Goal: Task Accomplishment & Management: Manage account settings

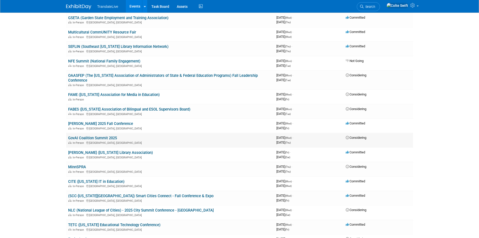
scroll to position [71, 0]
click at [112, 222] on link "TETC ([US_STATE] Educational Technology Conference)" at bounding box center [114, 224] width 92 height 5
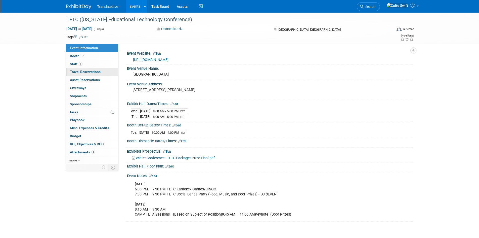
click at [92, 71] on span "Travel Reservations 0" at bounding box center [85, 72] width 31 height 4
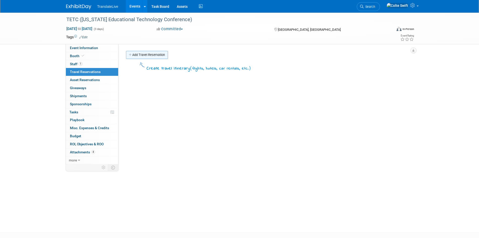
click at [139, 56] on link "Add Travel Reservation" at bounding box center [147, 55] width 42 height 8
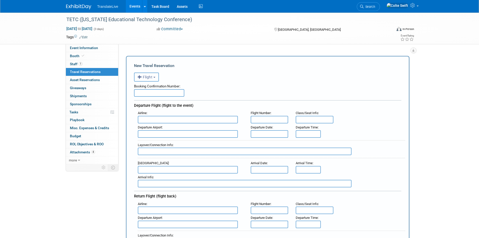
click at [154, 73] on button "Flight" at bounding box center [146, 76] width 25 height 9
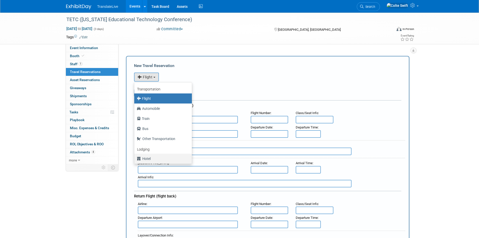
click at [158, 160] on label "Hotel" at bounding box center [162, 158] width 50 height 8
click at [135, 159] on input "Hotel" at bounding box center [133, 157] width 3 height 3
select select "6"
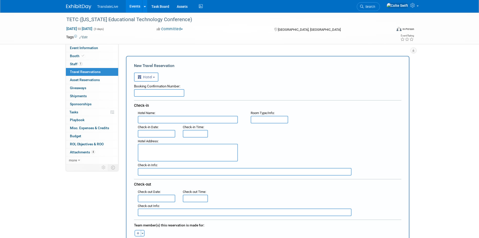
click at [161, 93] on input "text" at bounding box center [159, 93] width 50 height 8
paste input "90396803"
type input "90396803"
click at [168, 118] on input "text" at bounding box center [188, 120] width 100 height 8
click at [152, 117] on input "Chatanooga M" at bounding box center [188, 120] width 100 height 8
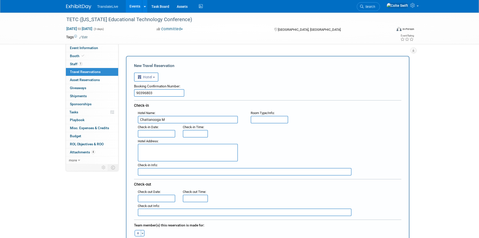
click at [190, 120] on input "Chattanooga M" at bounding box center [188, 120] width 100 height 8
type input "Chattanooga Marriott"
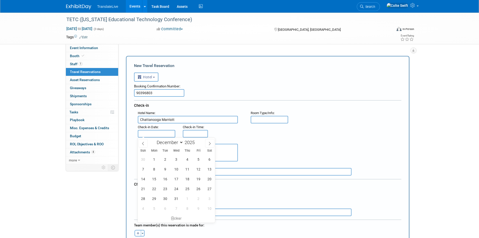
click at [147, 131] on input "text" at bounding box center [157, 134] width 38 height 8
click at [165, 159] on span "2" at bounding box center [165, 159] width 10 height 10
type input "[DATE]"
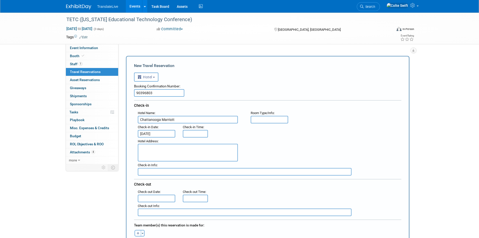
type input "3:00 PM"
click at [190, 132] on input "3:00 PM" at bounding box center [195, 134] width 25 height 8
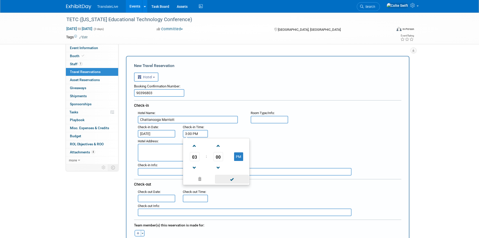
click at [226, 178] on span at bounding box center [232, 179] width 34 height 9
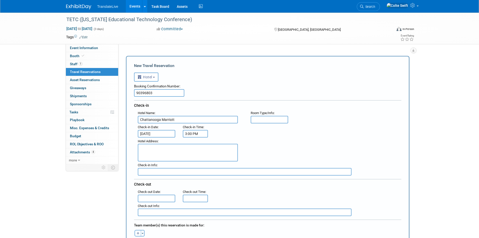
click at [188, 153] on textarea at bounding box center [188, 153] width 100 height 18
paste textarea "[GEOGRAPHIC_DATA][PERSON_NAME], [US_STATE][GEOGRAPHIC_DATA]"
type textarea "[GEOGRAPHIC_DATA][PERSON_NAME], [US_STATE][GEOGRAPHIC_DATA]"
click at [182, 171] on input "text" at bounding box center [245, 172] width 214 height 8
type input "Setup day for conference"
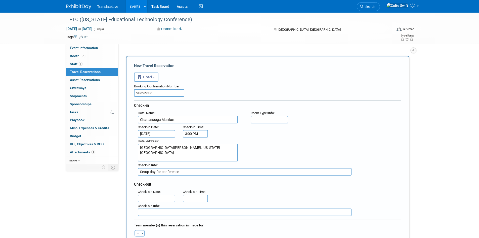
click at [164, 199] on input "text" at bounding box center [157, 198] width 38 height 8
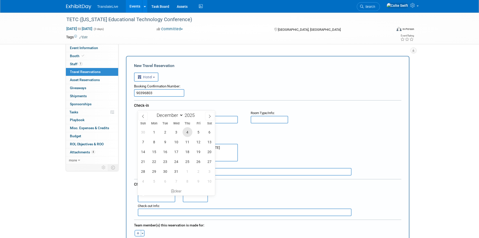
click at [189, 131] on span "4" at bounding box center [188, 132] width 10 height 10
type input "[DATE]"
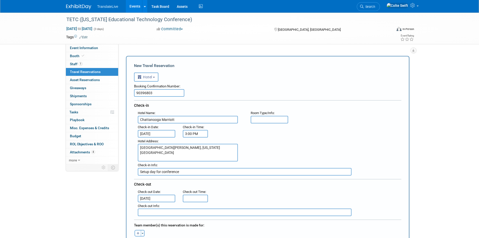
type input "11:00 AM"
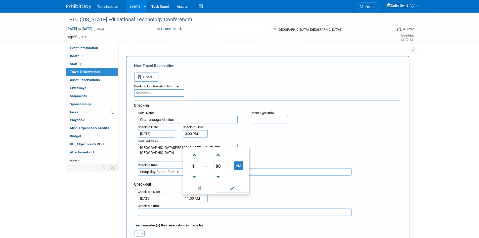
click at [191, 200] on input "11:00 AM" at bounding box center [195, 198] width 25 height 8
click at [236, 185] on span at bounding box center [232, 188] width 34 height 9
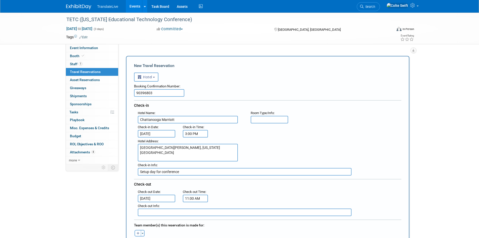
click at [228, 211] on input "text" at bounding box center [245, 212] width 214 height 8
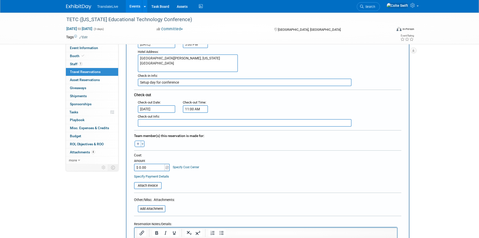
scroll to position [90, 0]
click at [136, 144] on button "button" at bounding box center [138, 143] width 7 height 7
select select
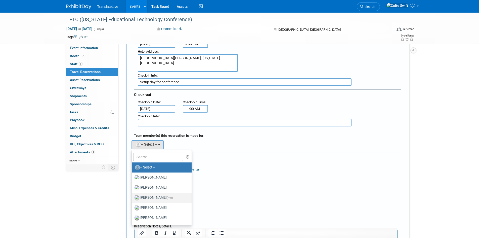
click at [167, 197] on span "(me)" at bounding box center [170, 197] width 6 height 4
click at [133, 197] on input "[PERSON_NAME] (me)" at bounding box center [130, 196] width 3 height 3
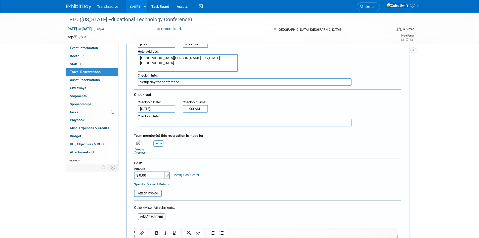
click at [156, 174] on input "$ 0.00" at bounding box center [149, 175] width 31 height 8
type input "$ 363.48"
click at [159, 192] on input "file" at bounding box center [131, 193] width 60 height 6
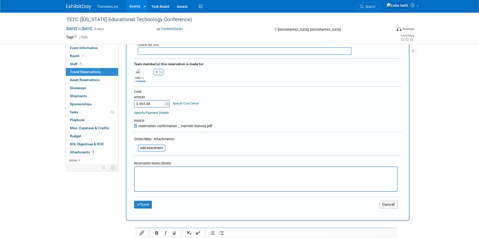
scroll to position [162, 0]
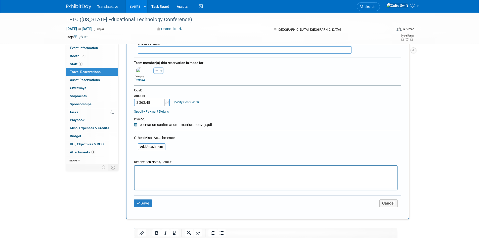
click at [173, 171] on p "Rich Text Area. Press ALT-0 for help." at bounding box center [265, 169] width 257 height 5
click at [139, 201] on icon "submit" at bounding box center [139, 203] width 4 height 4
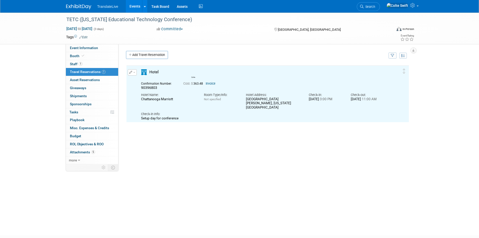
scroll to position [0, 0]
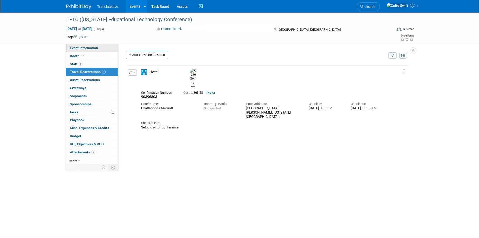
click at [97, 49] on span "Event Information" at bounding box center [84, 48] width 28 height 4
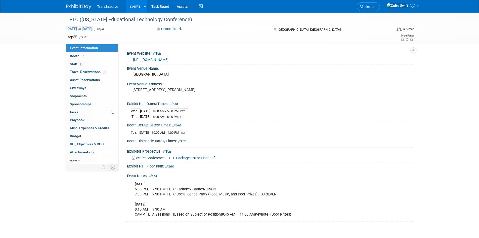
click at [82, 28] on span "[DATE] to [DATE]" at bounding box center [79, 28] width 26 height 5
select select "11"
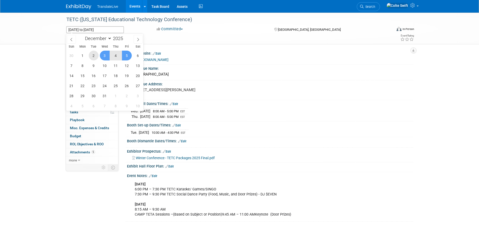
click at [94, 55] on span "2" at bounding box center [94, 56] width 10 height 10
type input "[DATE]"
click at [112, 54] on span "4" at bounding box center [116, 56] width 10 height 10
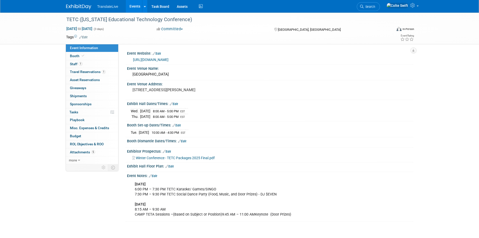
click at [186, 141] on link "Edit" at bounding box center [182, 141] width 8 height 4
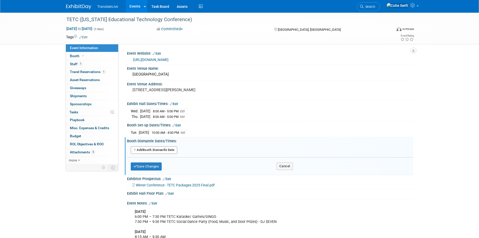
click at [167, 152] on button "Add Another Booth Dismantle Date" at bounding box center [154, 150] width 47 height 8
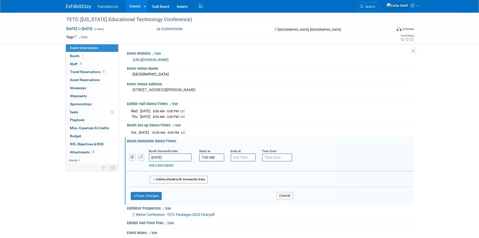
click at [222, 159] on input "7:00 AM" at bounding box center [211, 157] width 25 height 8
click at [211, 174] on span at bounding box center [211, 169] width 9 height 9
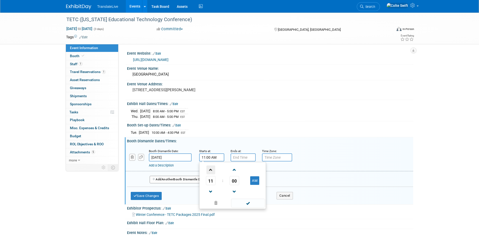
click at [211, 174] on span at bounding box center [211, 169] width 9 height 9
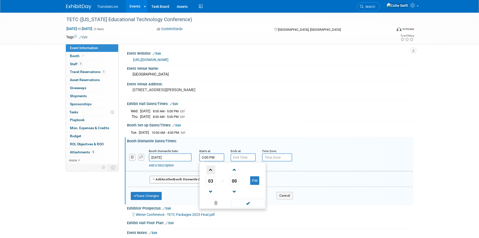
type input "4:00 PM"
click at [244, 200] on span at bounding box center [248, 202] width 34 height 9
click at [155, 193] on button "Save Changes" at bounding box center [146, 196] width 31 height 8
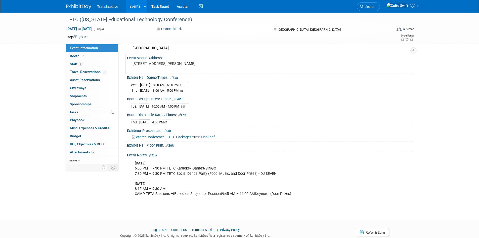
scroll to position [26, 0]
click at [154, 153] on link "Edit" at bounding box center [153, 155] width 8 height 4
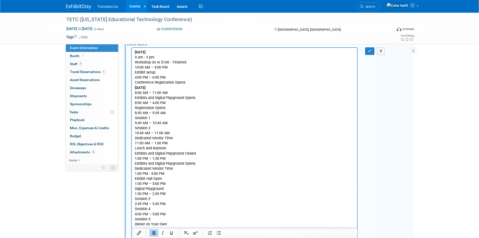
scroll to position [127, 0]
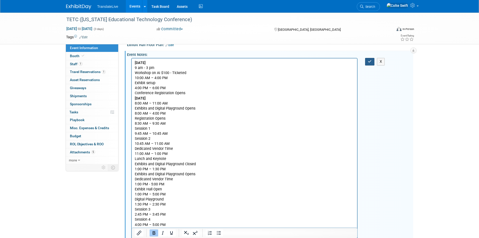
click at [372, 62] on button "button" at bounding box center [369, 61] width 9 height 7
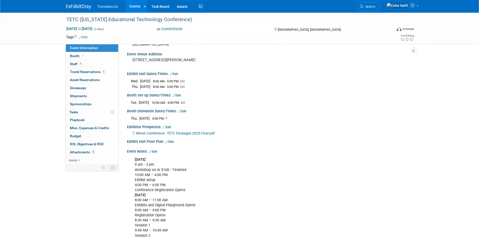
scroll to position [30, 0]
click at [217, 61] on pre "[STREET_ADDRESS][PERSON_NAME]" at bounding box center [187, 60] width 108 height 5
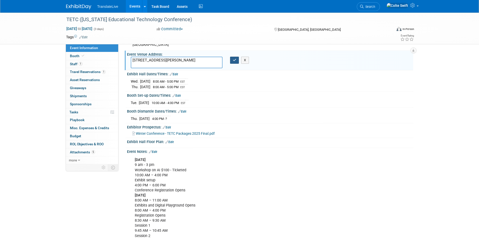
click at [235, 61] on icon "button" at bounding box center [235, 59] width 4 height 3
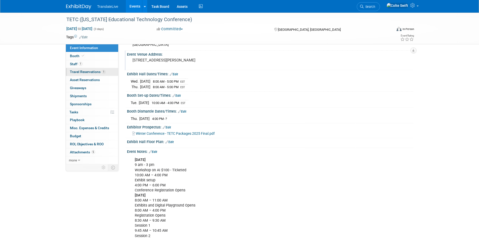
click at [93, 72] on span "Travel Reservations 1" at bounding box center [88, 72] width 36 height 4
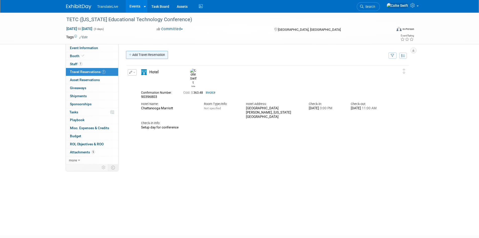
scroll to position [0, 0]
click at [138, 58] on link "Add Travel Reservation" at bounding box center [147, 55] width 42 height 8
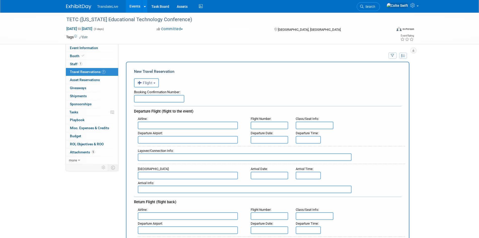
click at [153, 81] on button "Flight" at bounding box center [146, 82] width 25 height 9
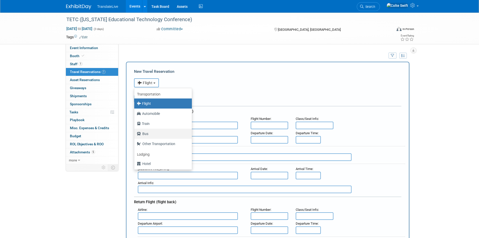
scroll to position [1, 0]
click at [165, 117] on label "Automobile" at bounding box center [162, 114] width 50 height 8
click at [135, 115] on input "Automobile" at bounding box center [133, 112] width 3 height 3
select select "4"
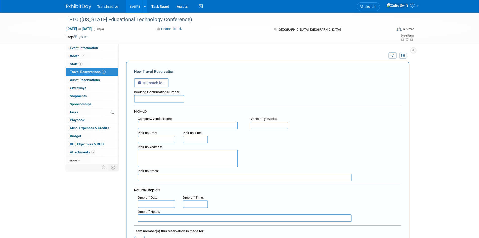
click at [167, 125] on input "text" at bounding box center [188, 125] width 100 height 8
type input "Enterprise"
click at [264, 125] on input "text" at bounding box center [270, 125] width 38 height 8
type input "Car"
click at [165, 141] on input "text" at bounding box center [157, 140] width 38 height 8
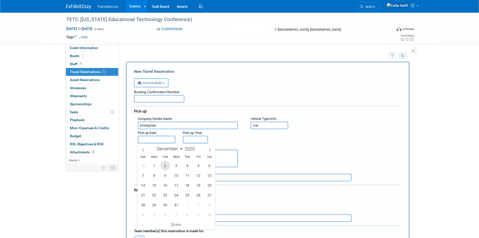
click at [163, 165] on span "2" at bounding box center [165, 165] width 10 height 10
type input "[DATE]"
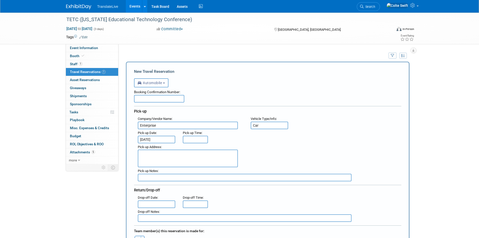
click at [189, 140] on input "text" at bounding box center [195, 140] width 25 height 8
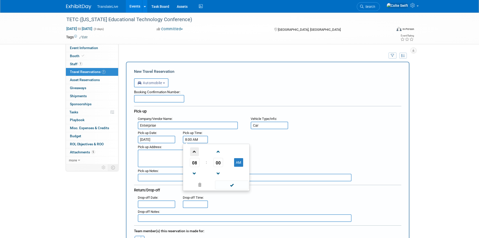
click at [195, 155] on span at bounding box center [194, 151] width 9 height 9
type input "10:00 AM"
click at [232, 184] on span at bounding box center [232, 184] width 34 height 9
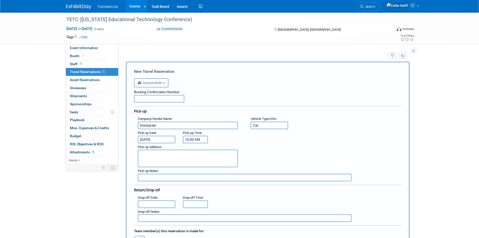
click at [169, 156] on textarea at bounding box center [188, 158] width 100 height 18
paste textarea "[STREET_ADDRESS][PERSON_NAME]"
type textarea "[STREET_ADDRESS][PERSON_NAME]"
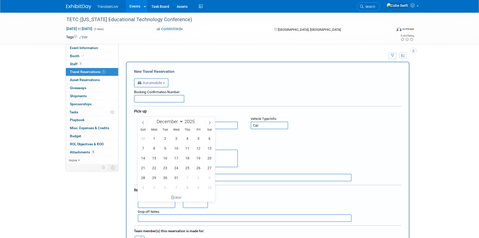
click at [154, 201] on input "text" at bounding box center [157, 204] width 38 height 8
click at [184, 138] on span "4" at bounding box center [188, 138] width 10 height 10
type input "[DATE]"
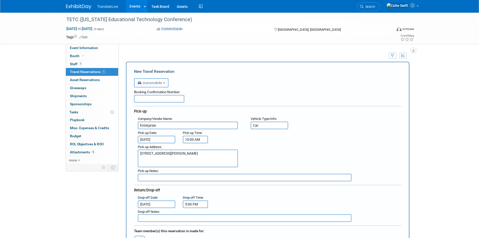
click at [199, 203] on input "5:00 PM" at bounding box center [195, 204] width 25 height 8
click at [197, 162] on span at bounding box center [194, 160] width 9 height 9
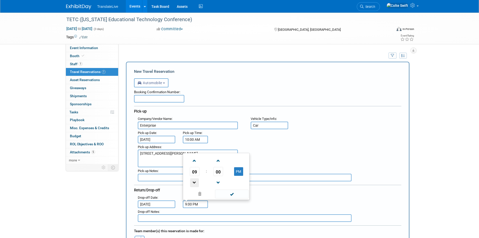
click at [194, 185] on span at bounding box center [194, 182] width 9 height 9
type input "8:00 PM"
click at [221, 194] on span at bounding box center [232, 193] width 34 height 9
click at [225, 200] on div ": Drop-off Date : [DATE] Drop-off Time : 8:00 PM" at bounding box center [269, 201] width 271 height 14
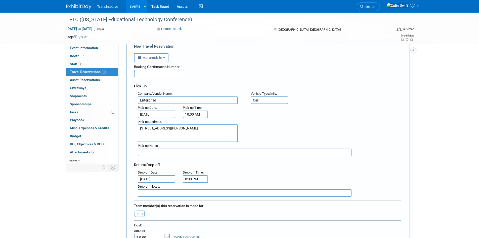
scroll to position [25, 0]
click at [233, 207] on div "Team member(s) this reservation is made for:" at bounding box center [267, 205] width 267 height 8
click at [170, 72] on input "text" at bounding box center [159, 73] width 50 height 8
paste input "1489292908"
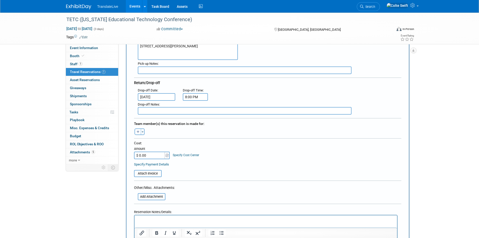
scroll to position [109, 0]
type input "1489292908"
click at [143, 126] on div "[PERSON_NAME] remove [GEOGRAPHIC_DATA] remove Colte (me) remove remove remove r…" at bounding box center [267, 130] width 275 height 8
click at [142, 129] on button "Toggle Dropdown" at bounding box center [143, 130] width 4 height 7
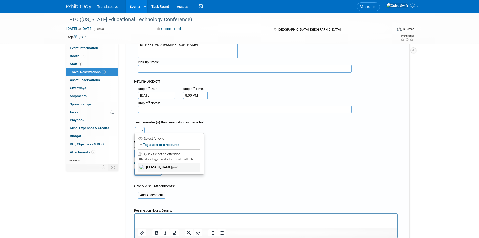
click at [172, 166] on span "(me)" at bounding box center [175, 168] width 6 height 4
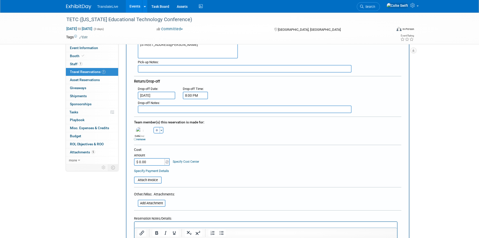
click at [151, 160] on input "$ 0.00" at bounding box center [149, 162] width 31 height 8
type input "$ 170.83"
click at [154, 181] on input "file" at bounding box center [131, 180] width 60 height 6
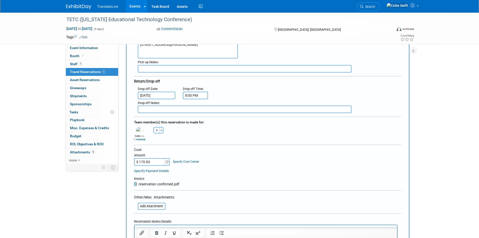
click at [255, 152] on div "Cost: Amount $ 170.83 Specify Cost Center Cost Center -- Not Specified --" at bounding box center [267, 156] width 267 height 18
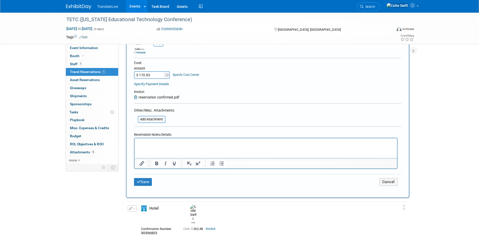
scroll to position [196, 0]
click at [141, 180] on button "Save" at bounding box center [143, 182] width 18 height 8
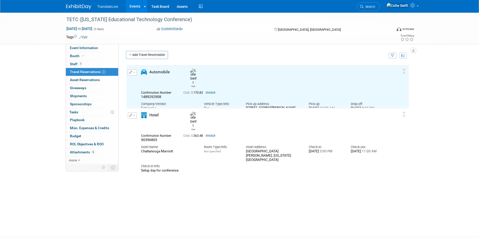
scroll to position [0, 0]
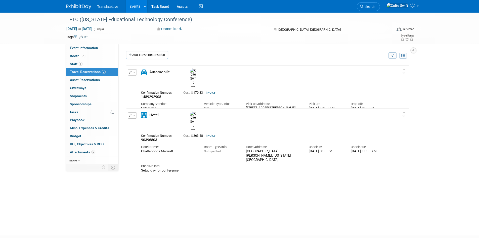
click at [141, 180] on div "Colte 170.83" at bounding box center [267, 140] width 283 height 151
click at [78, 159] on icon at bounding box center [79, 160] width 2 height 4
click at [287, 164] on div "Check-in Info:" at bounding box center [263, 166] width 244 height 5
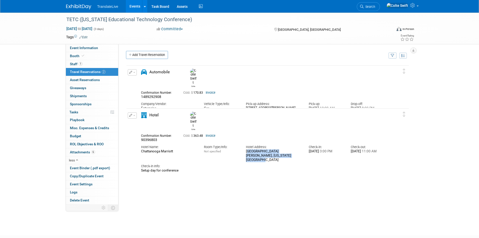
drag, startPoint x: 285, startPoint y: 147, endPoint x: 244, endPoint y: 144, distance: 41.4
click at [244, 144] on div "Hotel Address: [GEOGRAPHIC_DATA][PERSON_NAME], [GEOGRAPHIC_DATA], [US_STATE][GE…" at bounding box center [273, 152] width 63 height 20
copy div "[GEOGRAPHIC_DATA][PERSON_NAME], [US_STATE][GEOGRAPHIC_DATA]"
click at [245, 30] on div "Committed Committed Considering Not Going" at bounding box center [210, 29] width 111 height 6
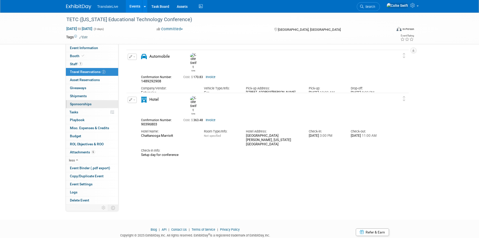
scroll to position [17, 0]
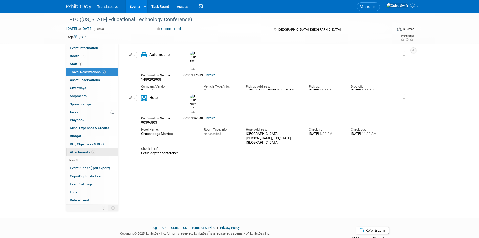
click at [100, 151] on link "6 Attachments 6" at bounding box center [92, 152] width 52 height 8
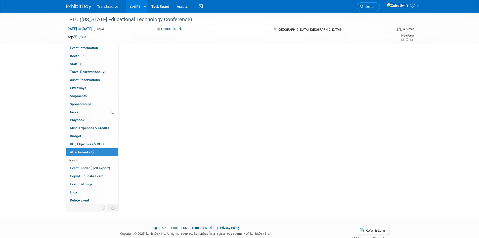
scroll to position [0, 0]
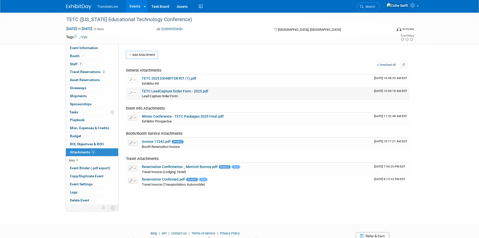
click at [200, 91] on link "TETC LeadCapture Order Form - 2025.pdf" at bounding box center [175, 91] width 66 height 4
click at [162, 143] on link "Invoice 11342.pdf" at bounding box center [156, 141] width 29 height 4
click at [193, 90] on link "TETC LeadCapture Order Form - 2025.pdf" at bounding box center [175, 91] width 66 height 4
